Goal: Find specific page/section

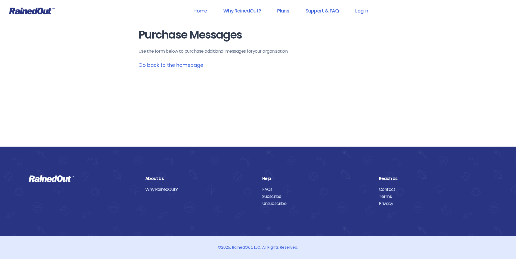
click at [159, 66] on link "Go back to the homepage" at bounding box center [170, 65] width 65 height 7
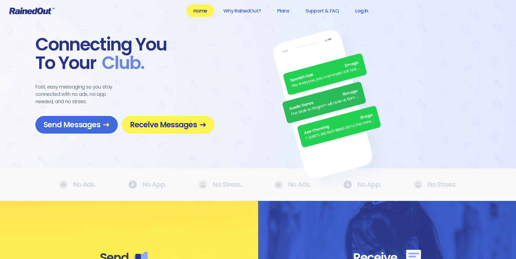
click at [363, 7] on link "Log In" at bounding box center [361, 11] width 27 height 12
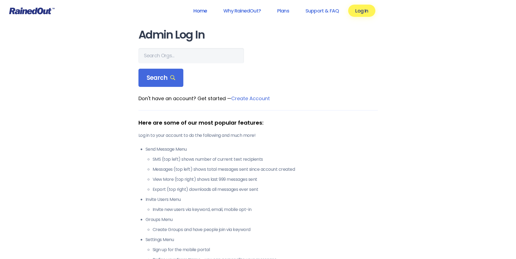
click at [196, 9] on link "Home" at bounding box center [200, 11] width 28 height 12
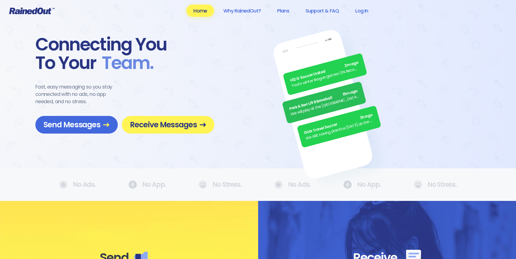
click at [25, 12] on icon at bounding box center [32, 10] width 46 height 7
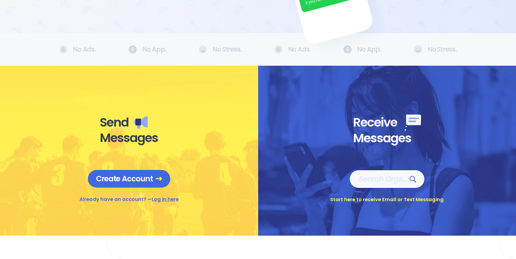
scroll to position [136, 0]
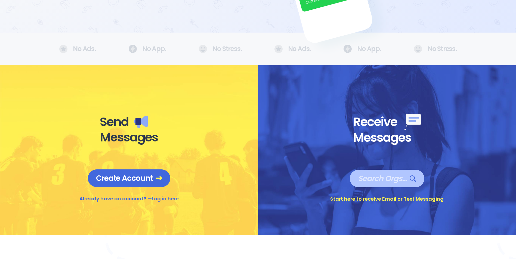
click at [399, 180] on span "Search Orgs…" at bounding box center [387, 179] width 58 height 10
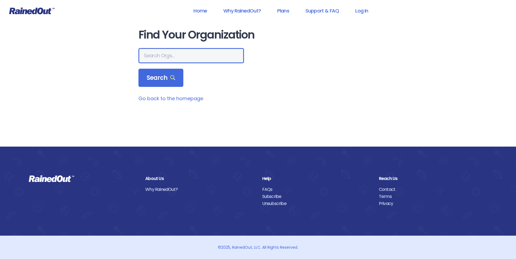
click at [159, 57] on input "text" at bounding box center [191, 55] width 106 height 15
type input "mt pleasant sc"
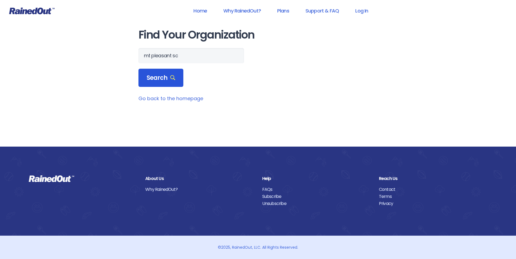
click at [154, 79] on span "Search" at bounding box center [161, 78] width 29 height 8
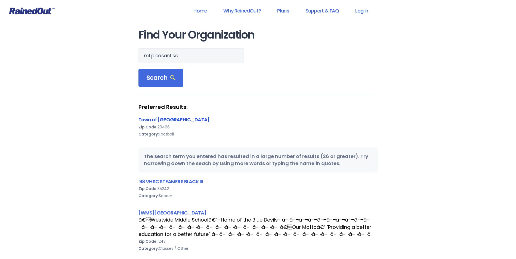
click at [169, 118] on link "Town of [GEOGRAPHIC_DATA]" at bounding box center [173, 119] width 71 height 7
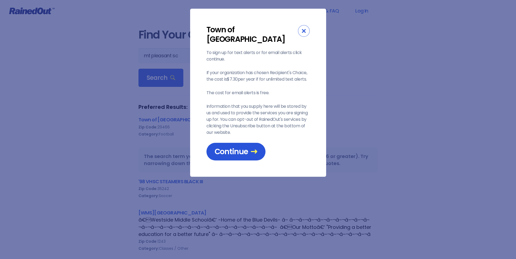
click at [244, 147] on span "Continue" at bounding box center [236, 152] width 43 height 10
